Goal: Task Accomplishment & Management: Use online tool/utility

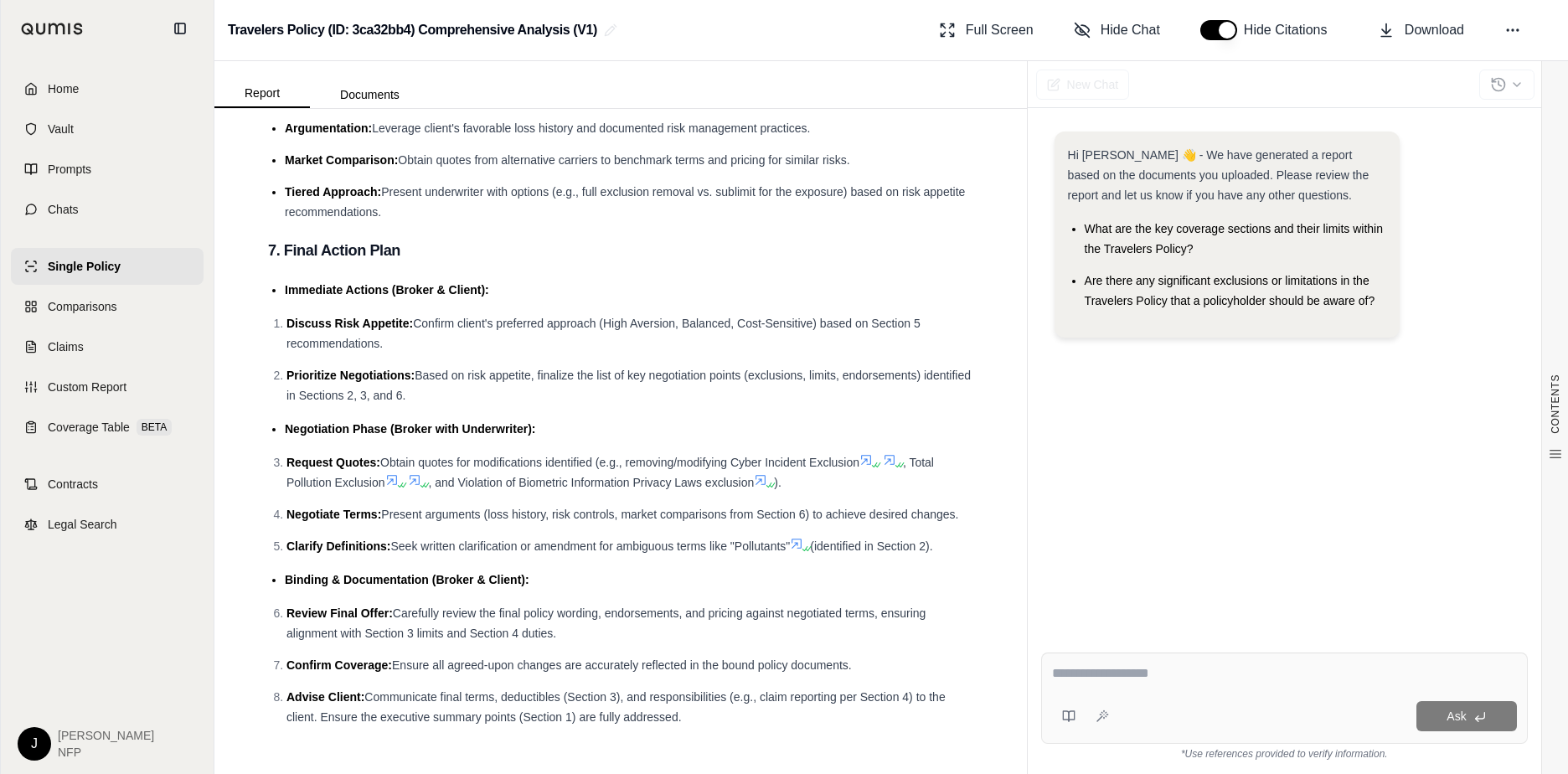
scroll to position [3331, 0]
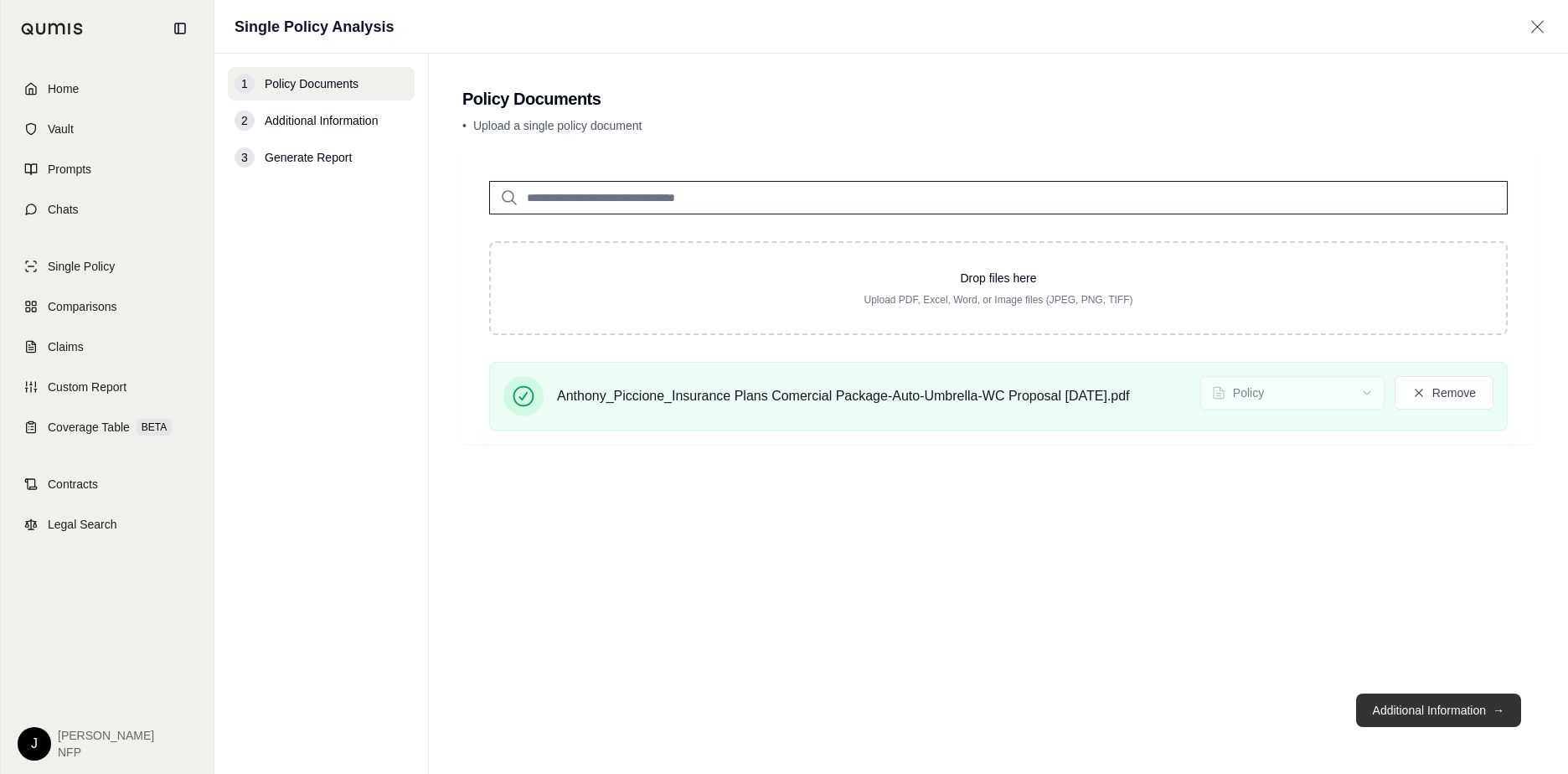
click at [1470, 710] on button "Additional Information →" at bounding box center [1438, 710] width 165 height 34
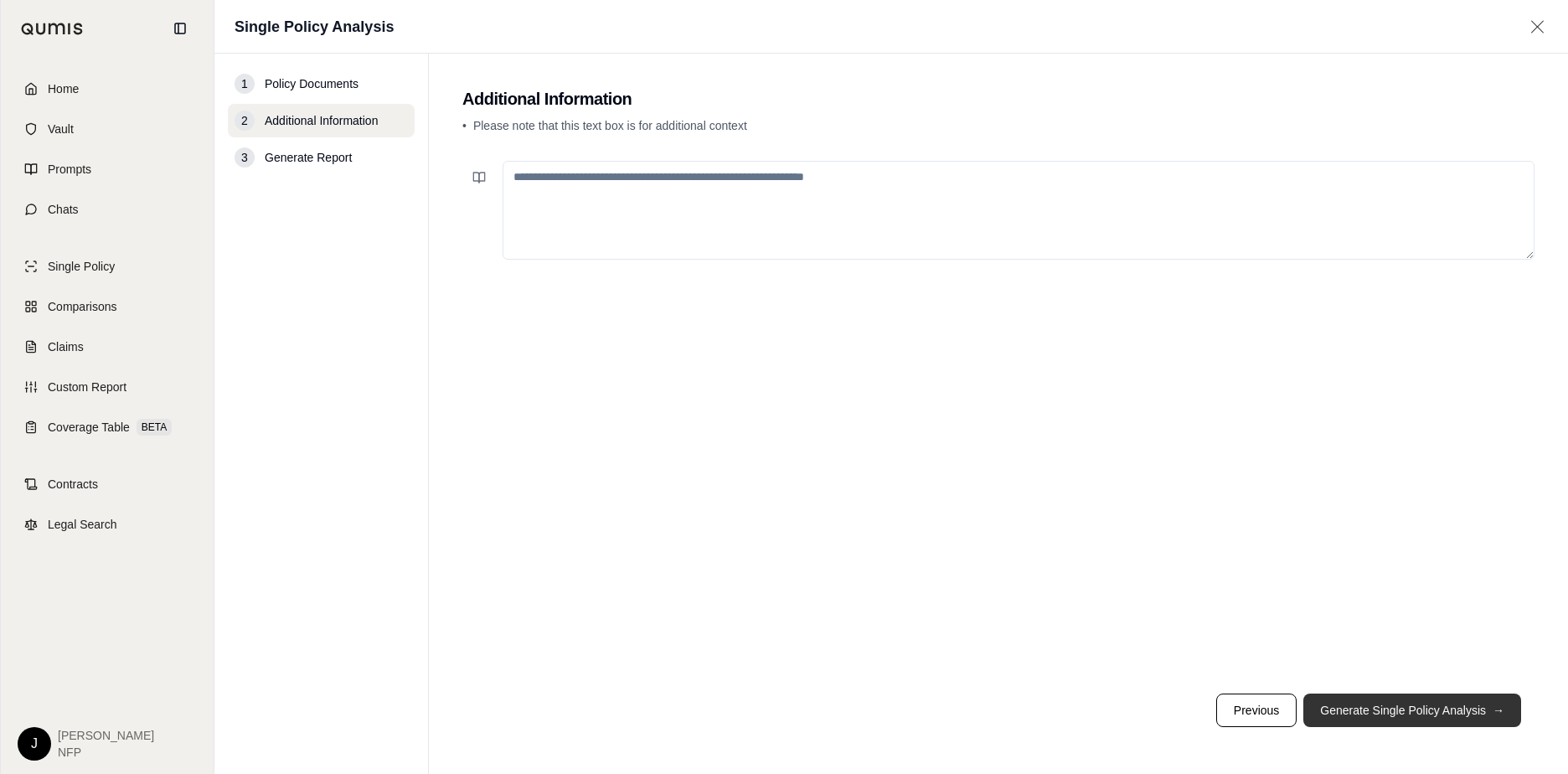
click at [1426, 703] on button "Generate Single Policy Analysis →" at bounding box center [1412, 710] width 218 height 34
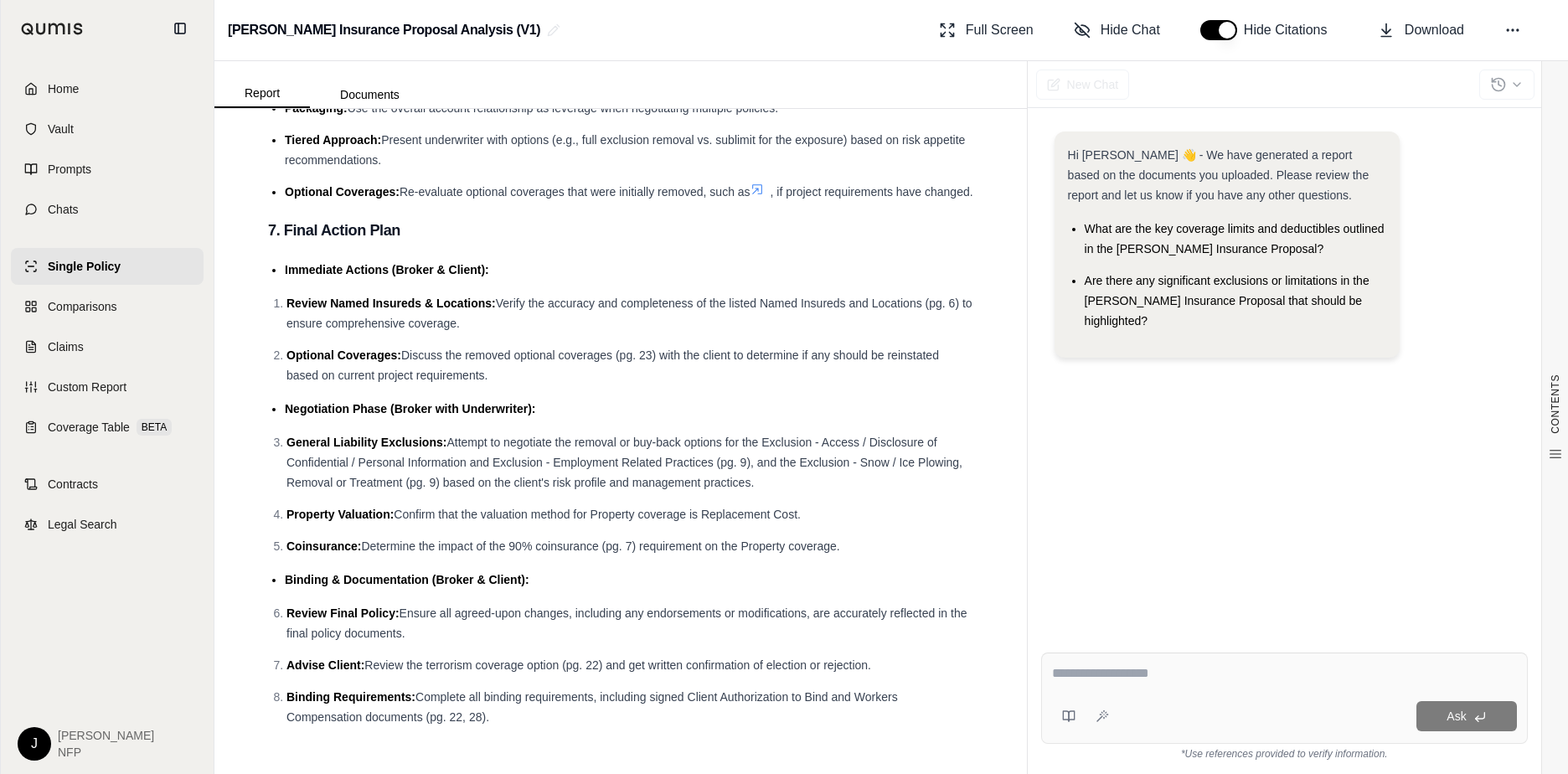
scroll to position [10367, 0]
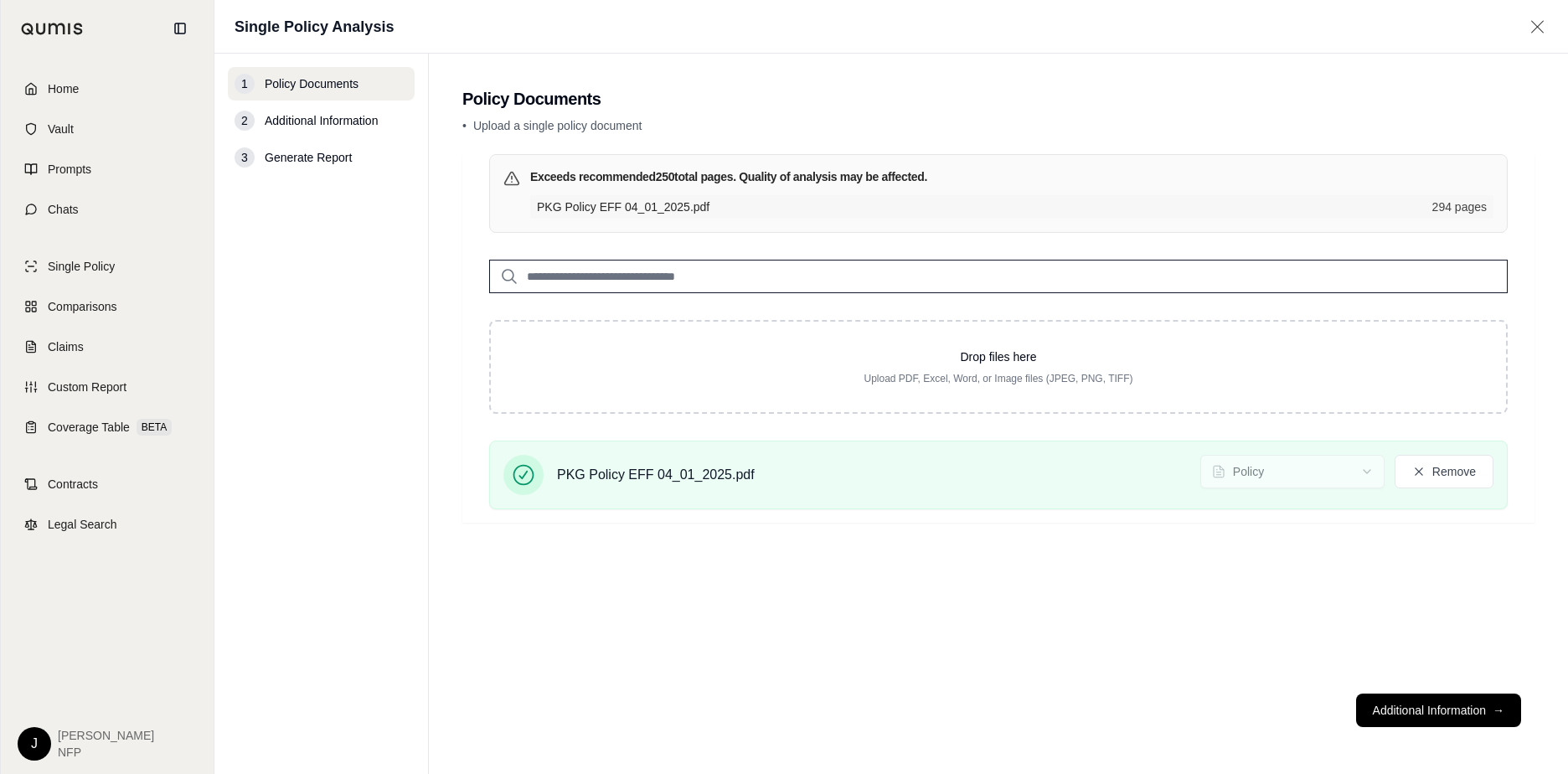
click at [345, 117] on span "Additional Information" at bounding box center [321, 120] width 113 height 16
click at [1449, 721] on button "Additional Information →" at bounding box center [1438, 710] width 165 height 34
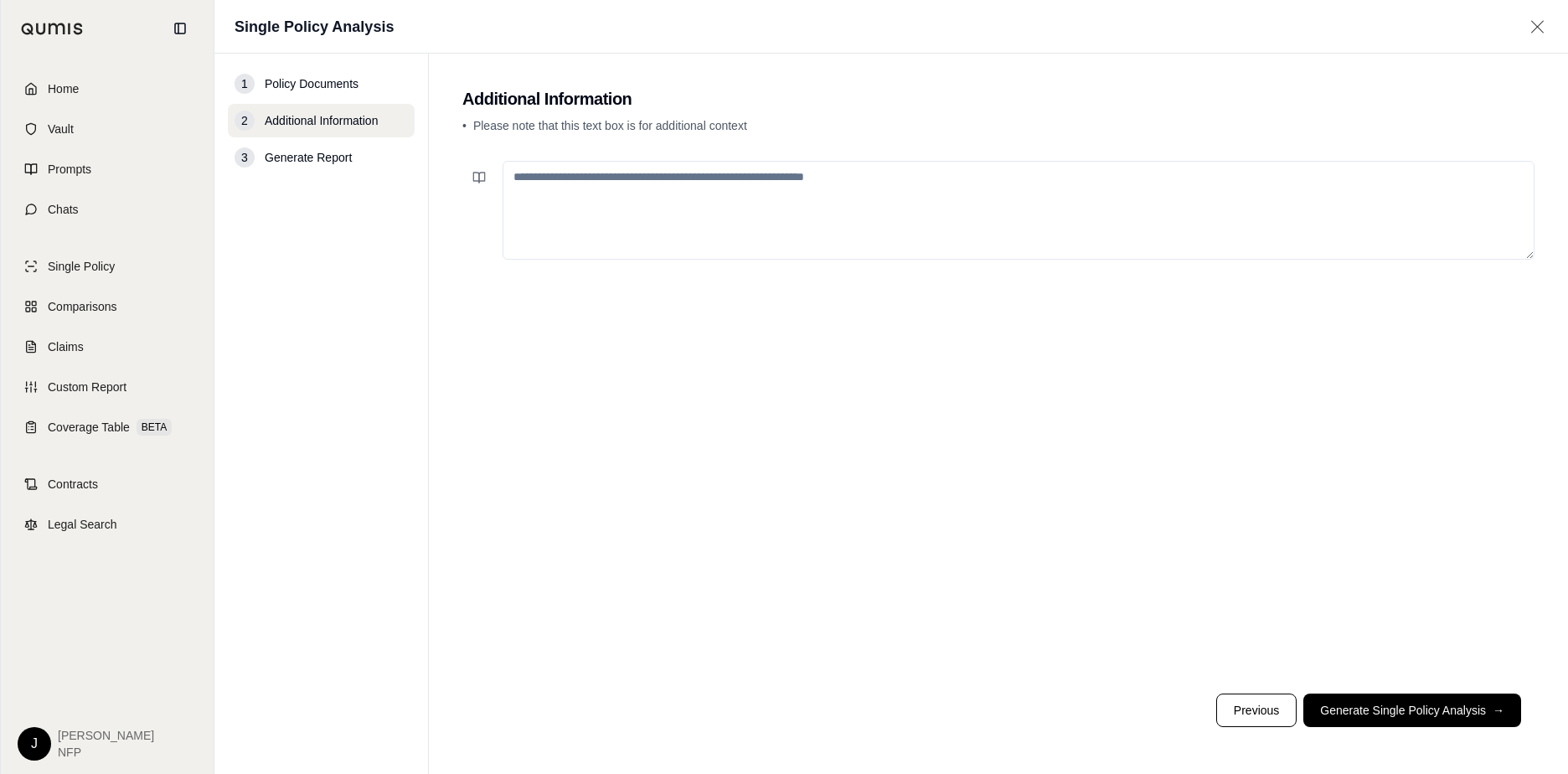
click at [313, 150] on span "Generate Report" at bounding box center [308, 157] width 87 height 16
click at [1445, 711] on button "Generate Single Policy Analysis →" at bounding box center [1412, 710] width 218 height 34
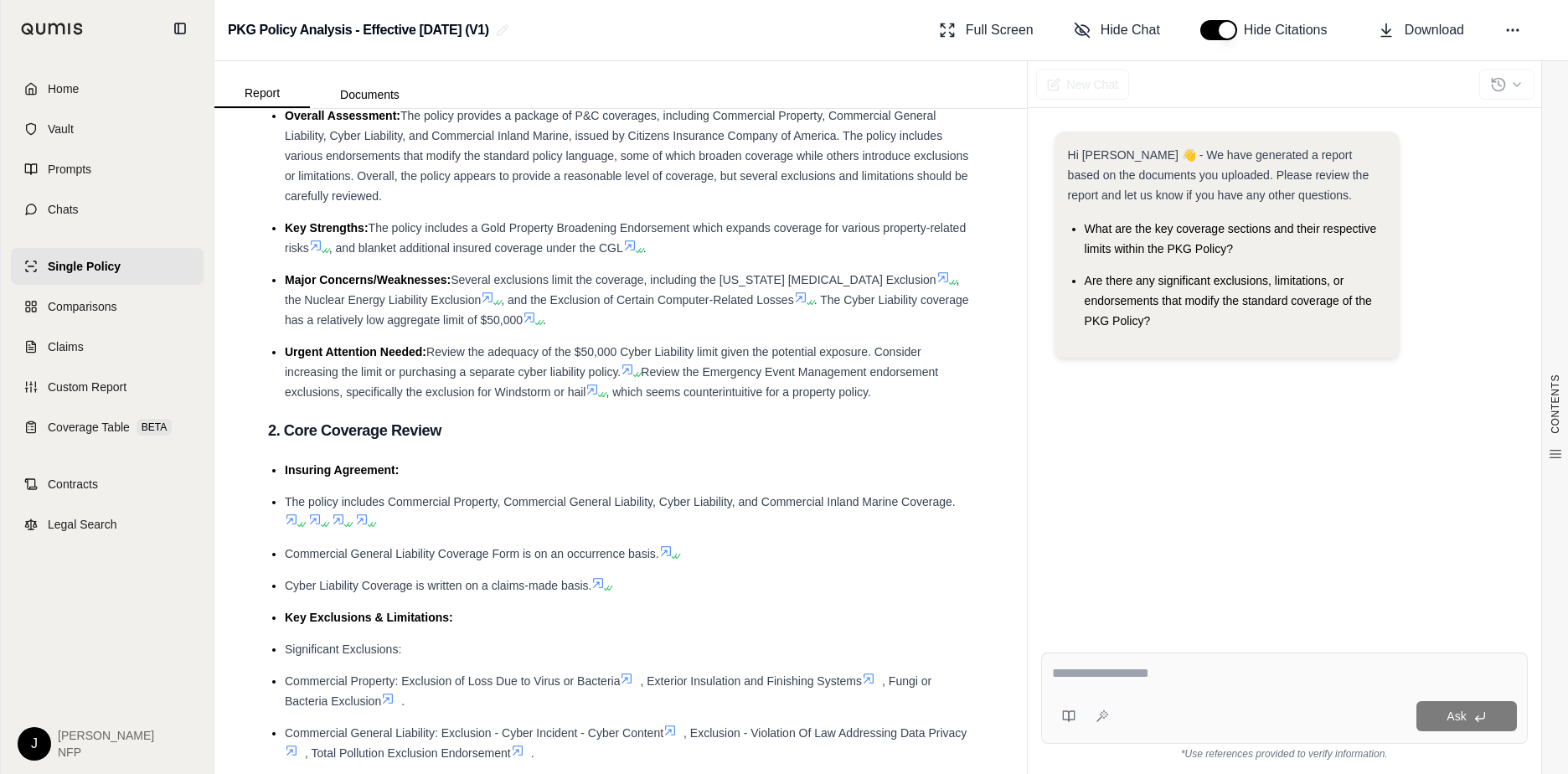
scroll to position [335, 0]
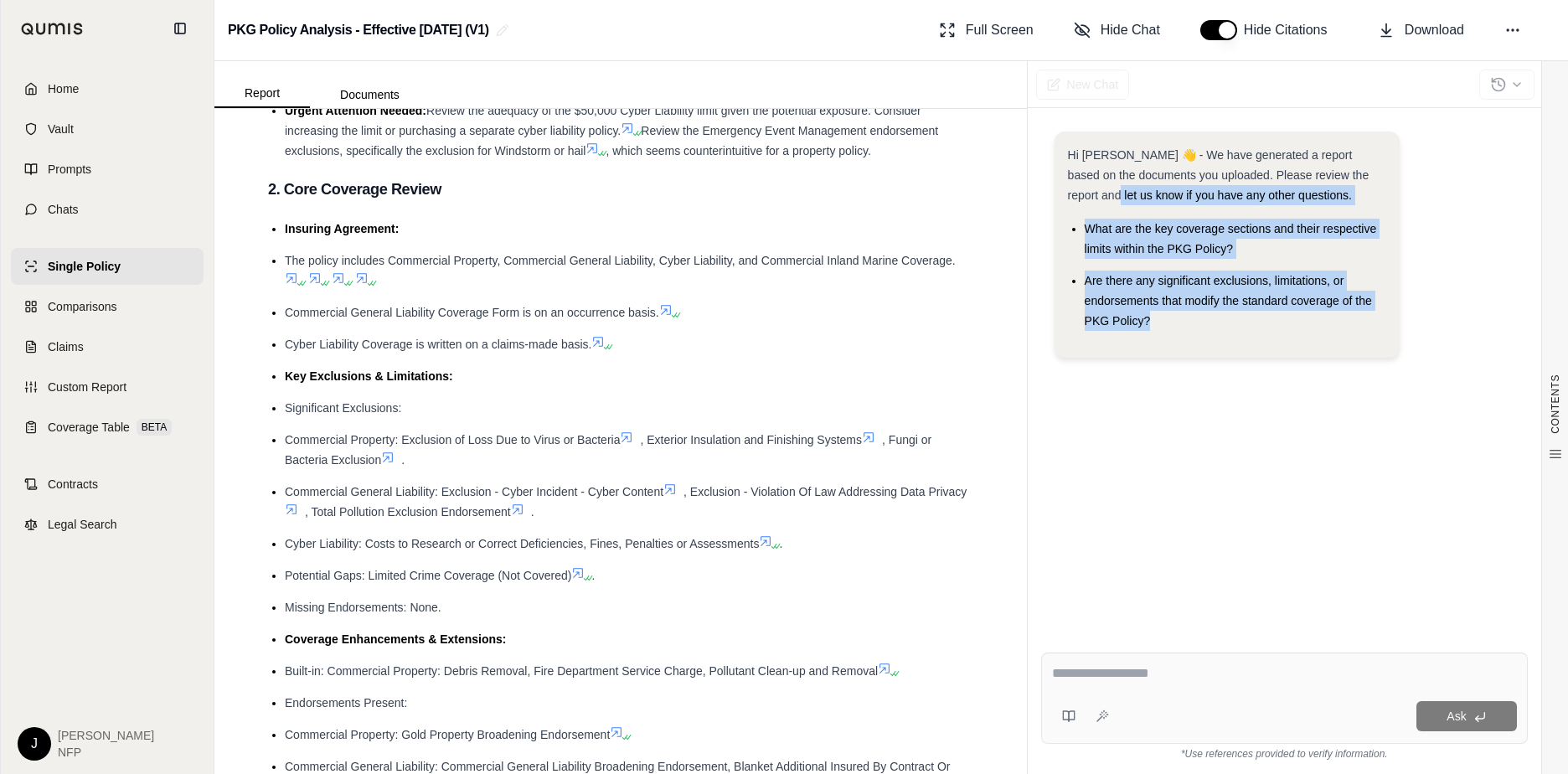
drag, startPoint x: 1034, startPoint y: 196, endPoint x: 1030, endPoint y: 681, distance: 485.0
click at [1032, 691] on div "Hi [PERSON_NAME] 👋 - We have generated a report based on the documents you uplo…" at bounding box center [1284, 439] width 513 height 669
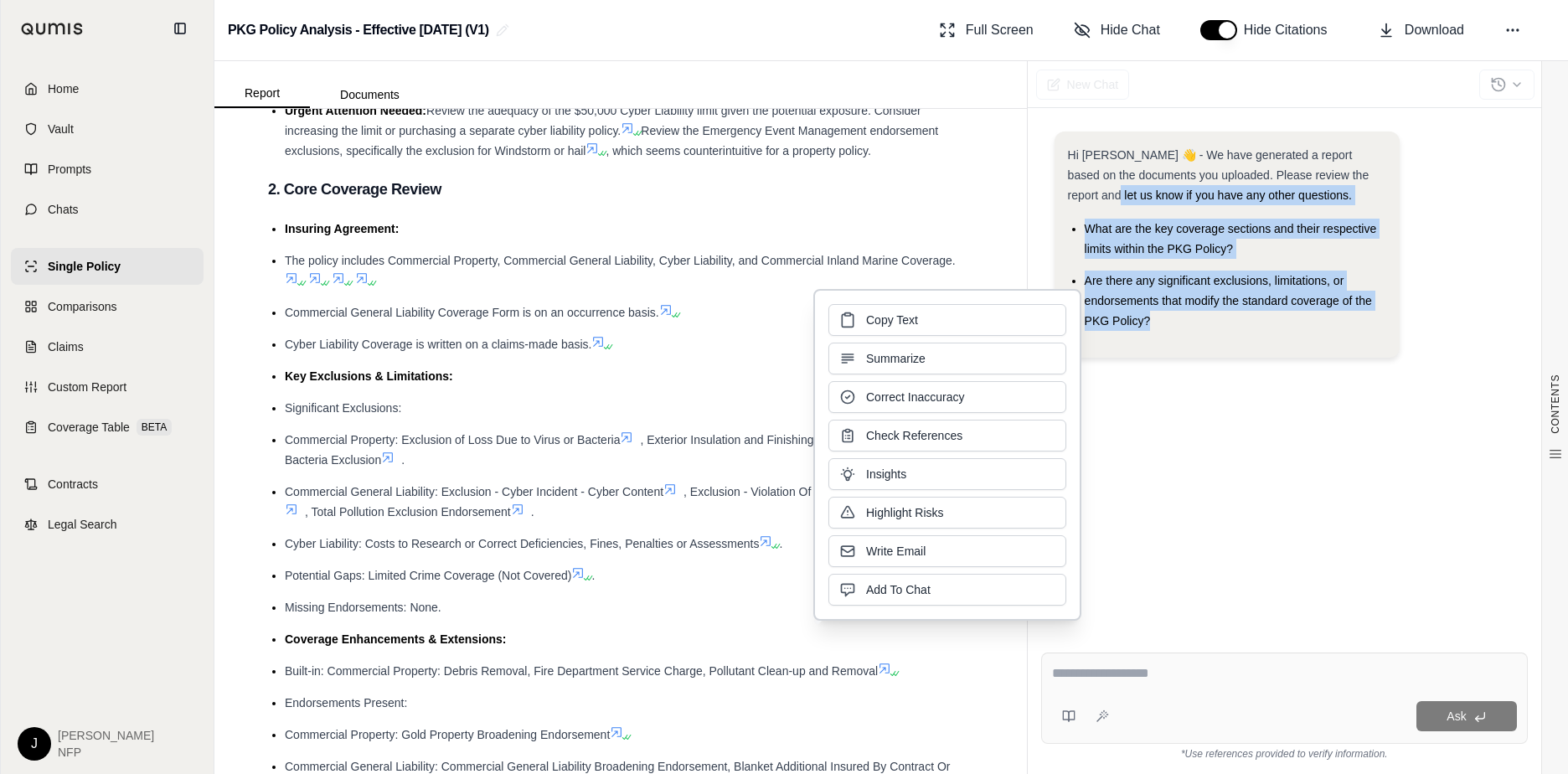
drag, startPoint x: 1030, startPoint y: 681, endPoint x: 567, endPoint y: 576, distance: 474.8
click at [915, 556] on span "Write Email" at bounding box center [895, 551] width 59 height 16
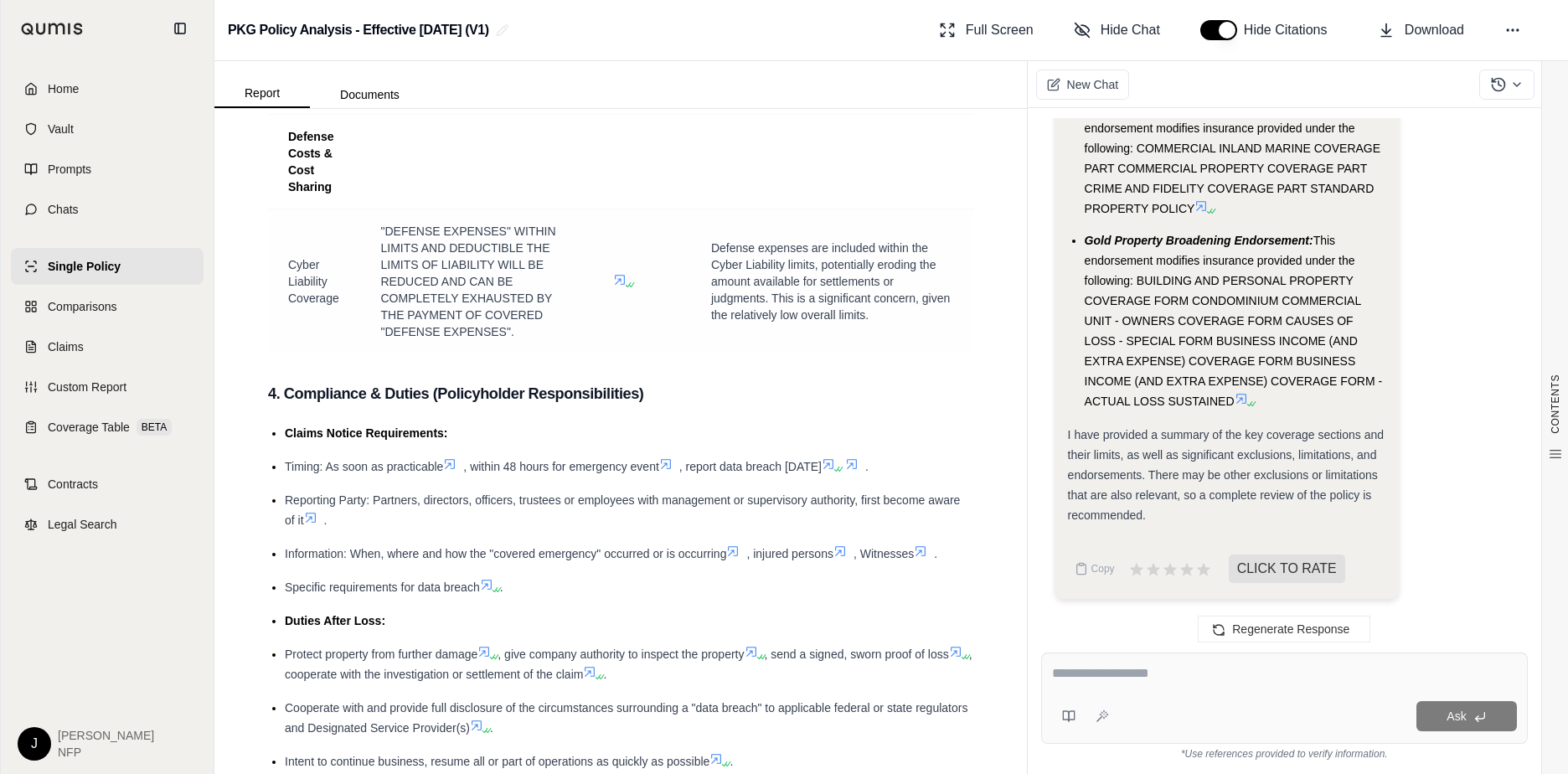
scroll to position [4021, 0]
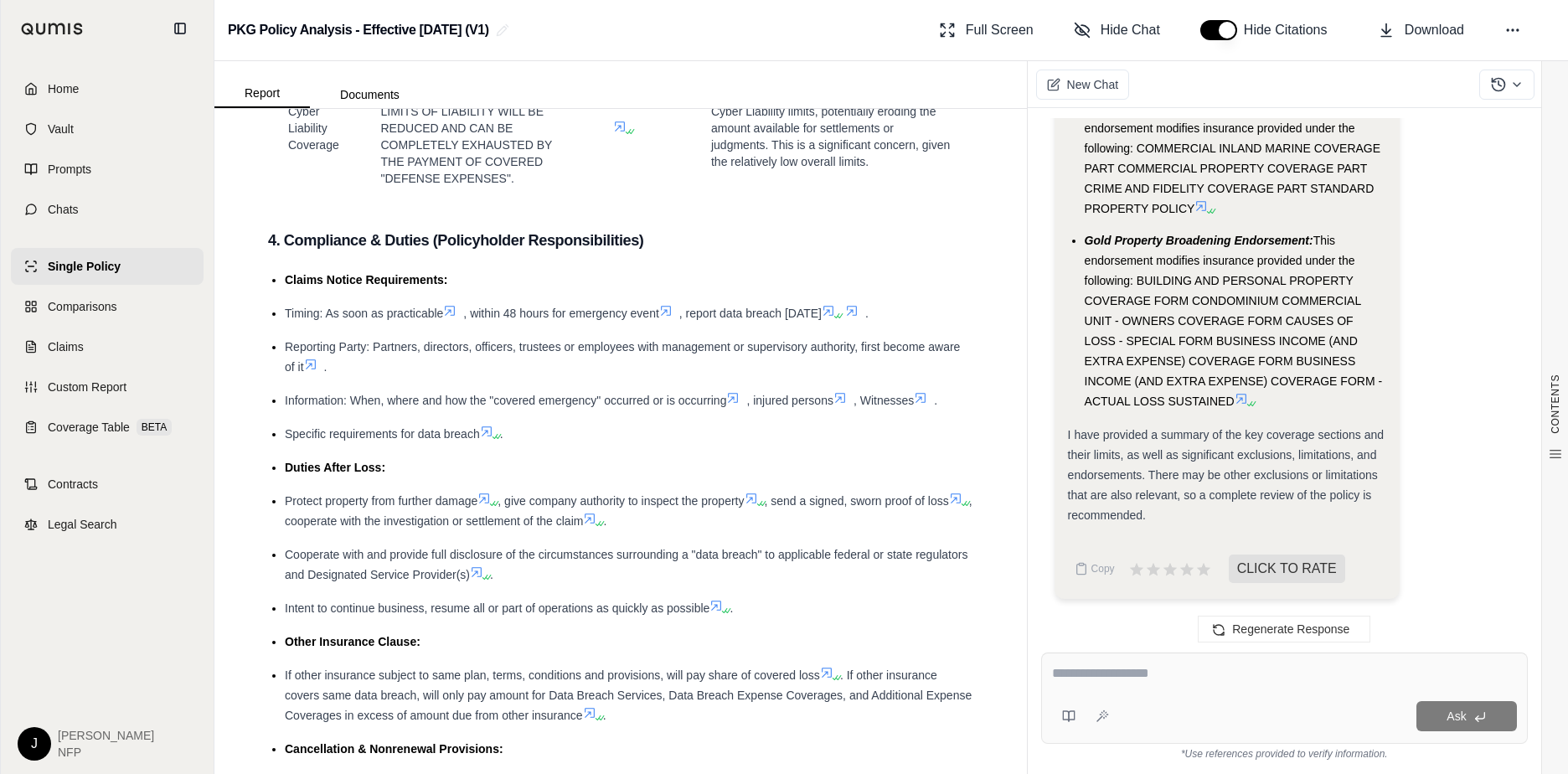
click at [1183, 691] on div "Ask" at bounding box center [1285, 698] width 487 height 91
type textarea "**********"
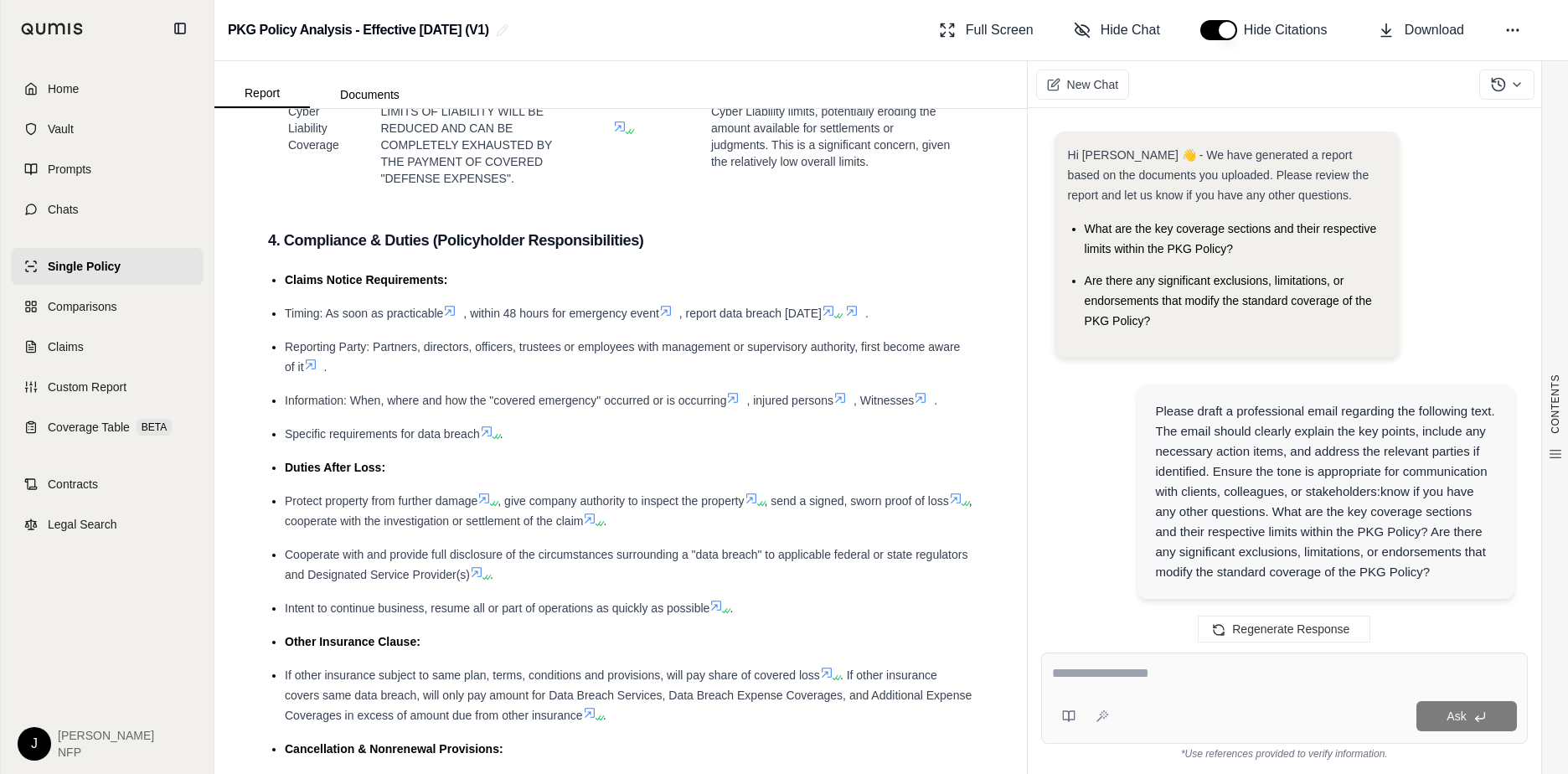
scroll to position [0, 0]
